Goal: Task Accomplishment & Management: Manage account settings

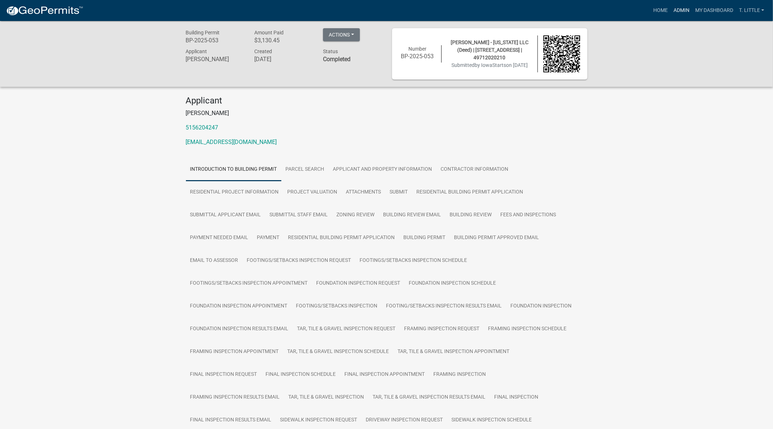
click at [678, 7] on link "Admin" at bounding box center [682, 11] width 22 height 14
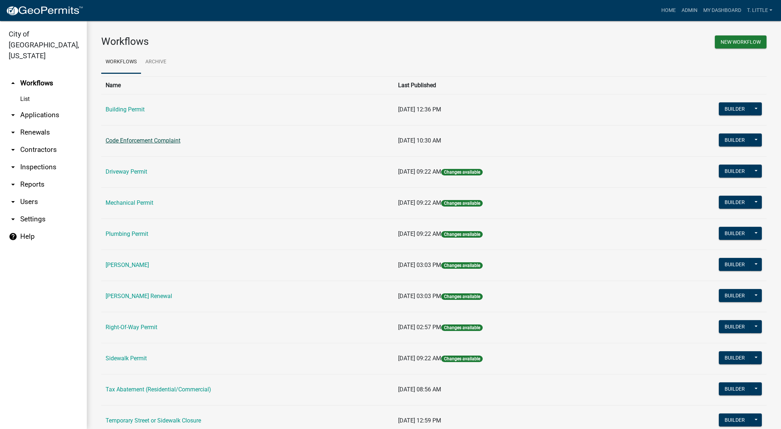
click at [146, 141] on link "Code Enforcement Complaint" at bounding box center [143, 140] width 75 height 7
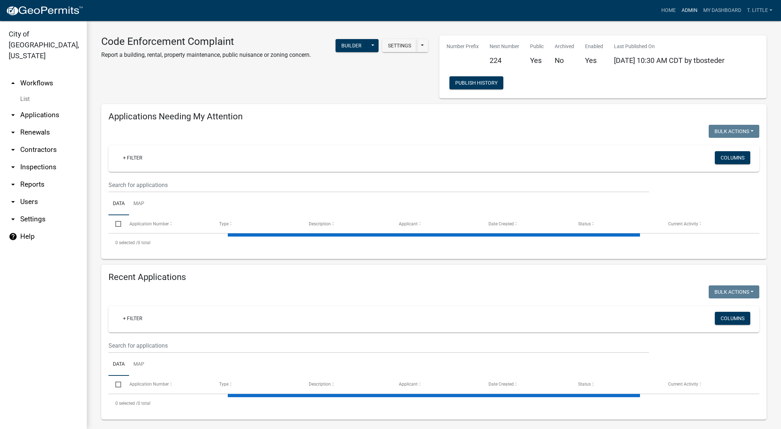
select select "3: 100"
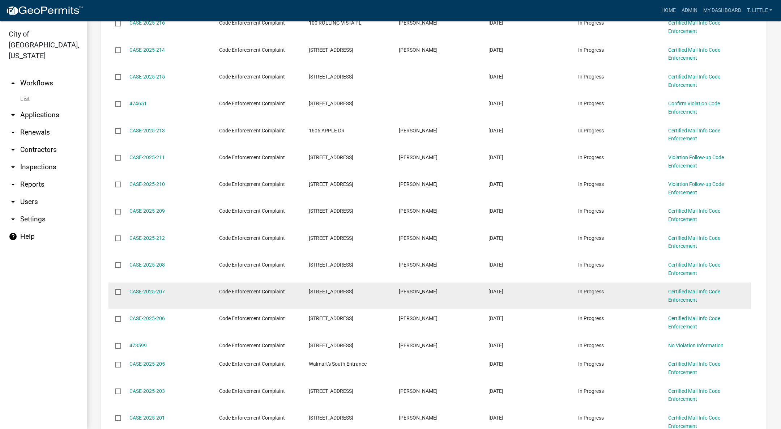
scroll to position [922, 0]
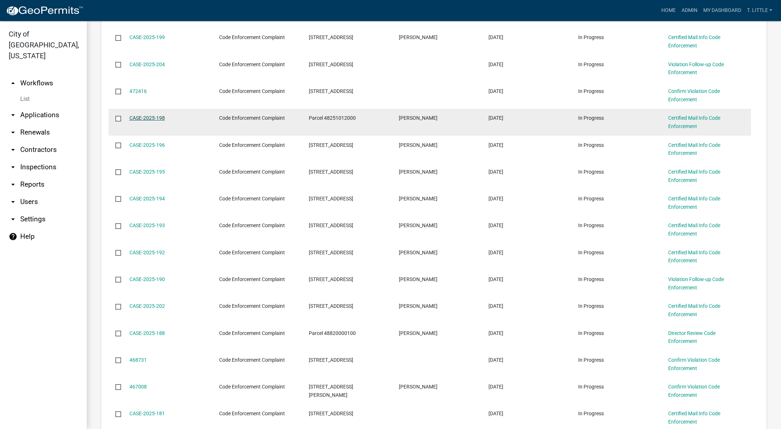
click at [159, 116] on link "CASE-2025-198" at bounding box center [146, 118] width 35 height 6
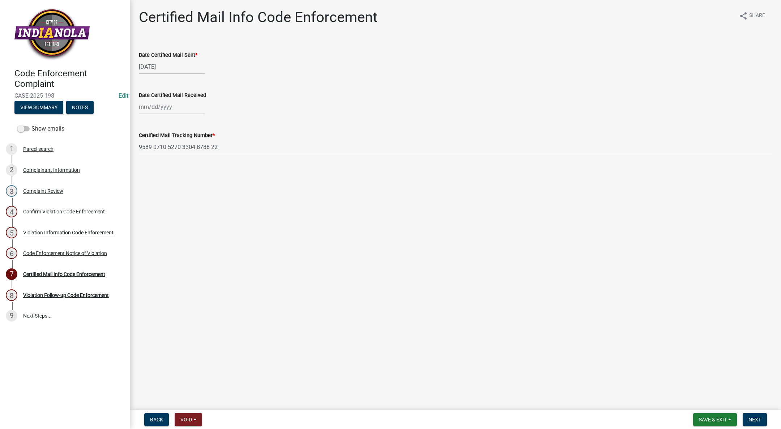
click at [18, 9] on img at bounding box center [51, 34] width 75 height 53
click at [58, 250] on div "6 Code Enforcement Notice of Violation" at bounding box center [62, 253] width 113 height 12
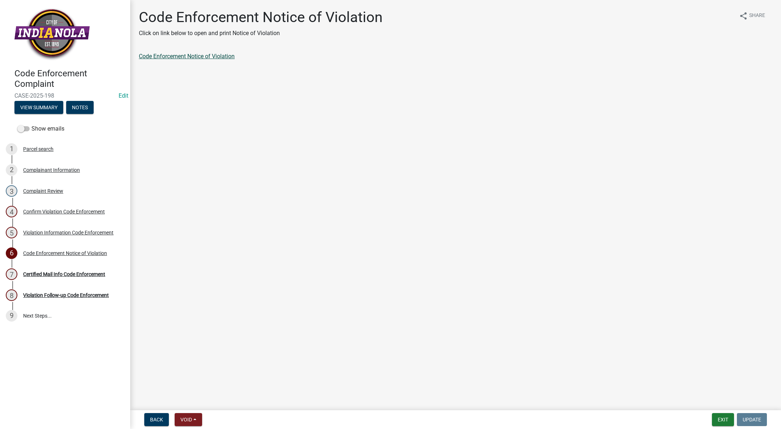
click at [171, 56] on link "Code Enforcement Notice of Violation" at bounding box center [187, 56] width 96 height 7
click at [73, 256] on div "Code Enforcement Notice of Violation" at bounding box center [65, 253] width 84 height 5
click at [46, 268] on div "7 Certified Mail Info Code Enforcement" at bounding box center [62, 274] width 113 height 12
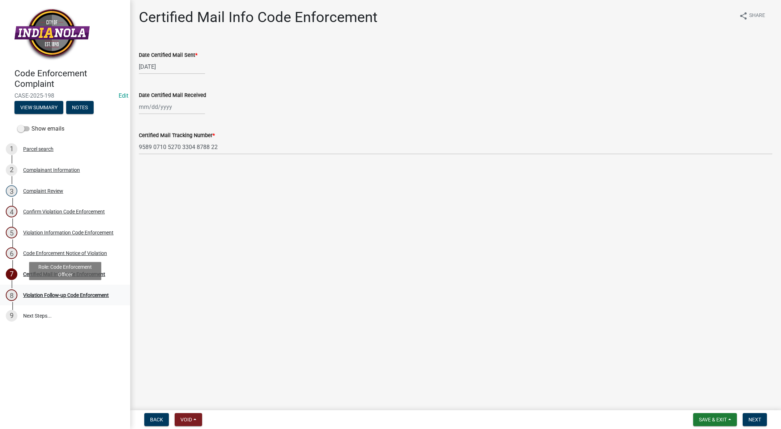
click at [56, 288] on link "8 Violation Follow-up Code Enforcement" at bounding box center [65, 295] width 130 height 21
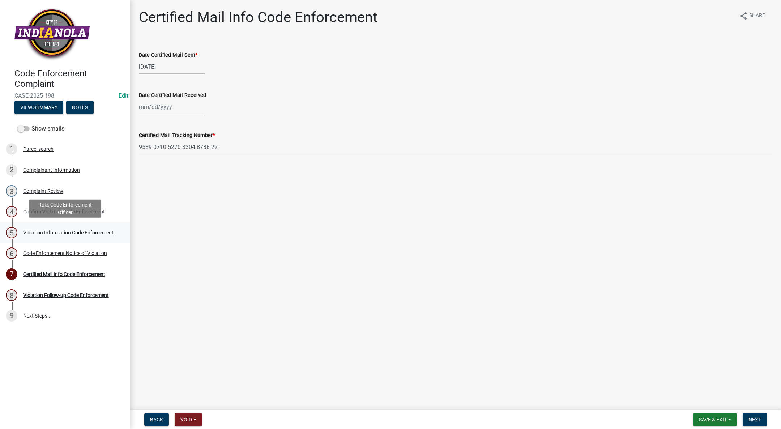
click at [60, 230] on div "Violation Information Code Enforcement" at bounding box center [68, 232] width 90 height 5
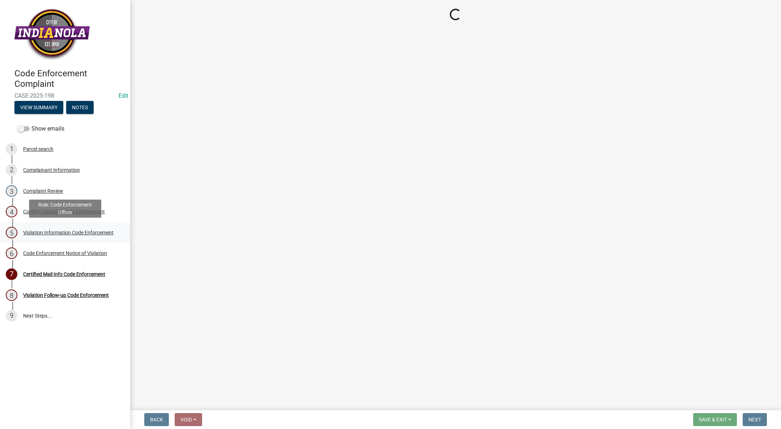
select select "634d5426-b8b3-48ee-aa1e-d523f7499186"
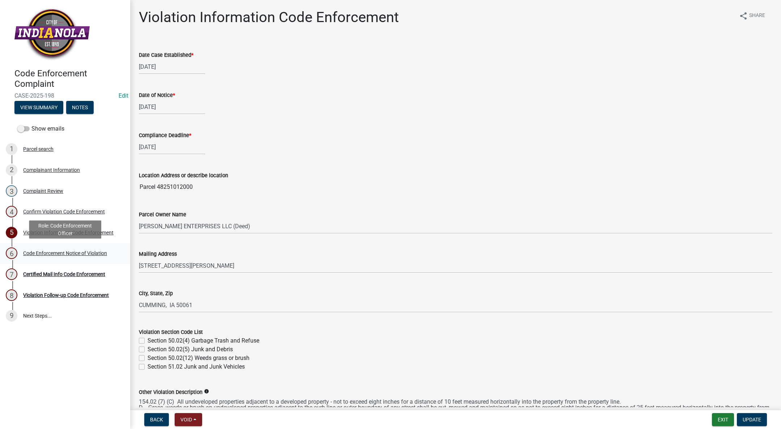
click at [56, 247] on div "6 Code Enforcement Notice of Violation" at bounding box center [62, 253] width 113 height 12
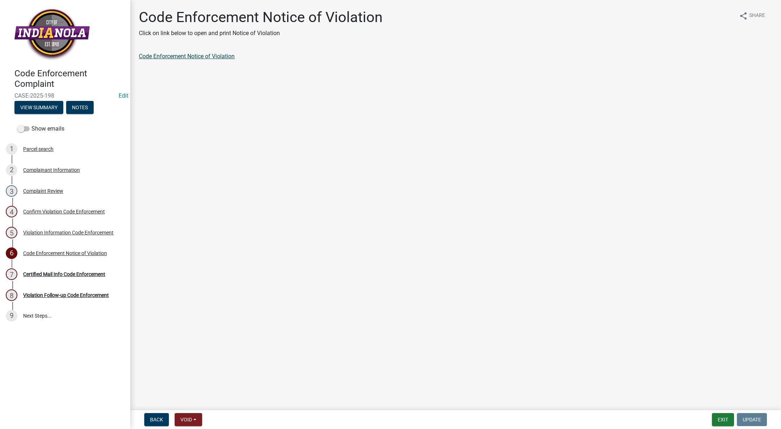
click at [219, 59] on link "Code Enforcement Notice of Violation" at bounding box center [187, 56] width 96 height 7
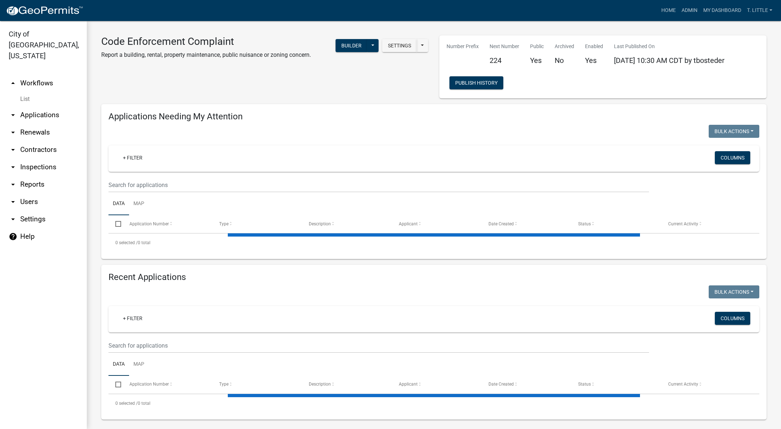
select select "3: 100"
